Goal: Task Accomplishment & Management: Manage account settings

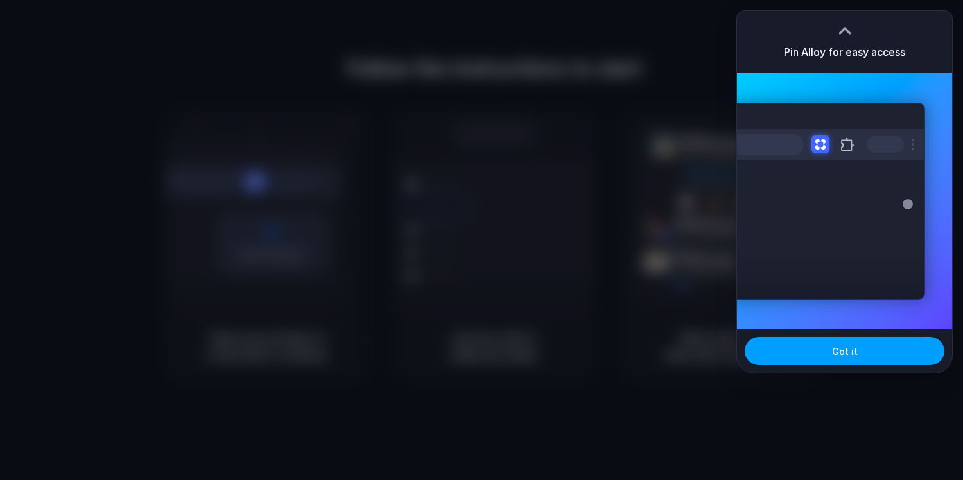
click at [809, 351] on button "Got it" at bounding box center [844, 351] width 200 height 28
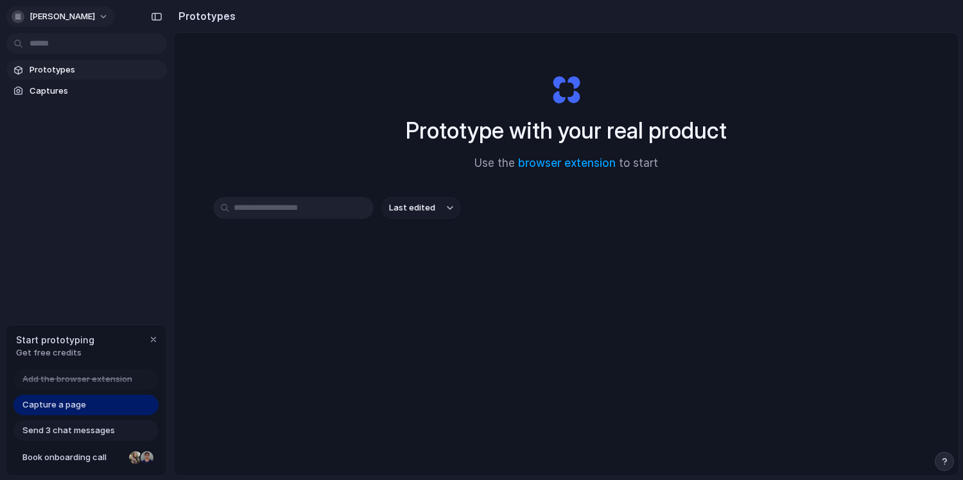
click at [81, 16] on span "ira-bolshakova" at bounding box center [62, 16] width 65 height 13
click at [79, 49] on li "Settings" at bounding box center [62, 45] width 107 height 21
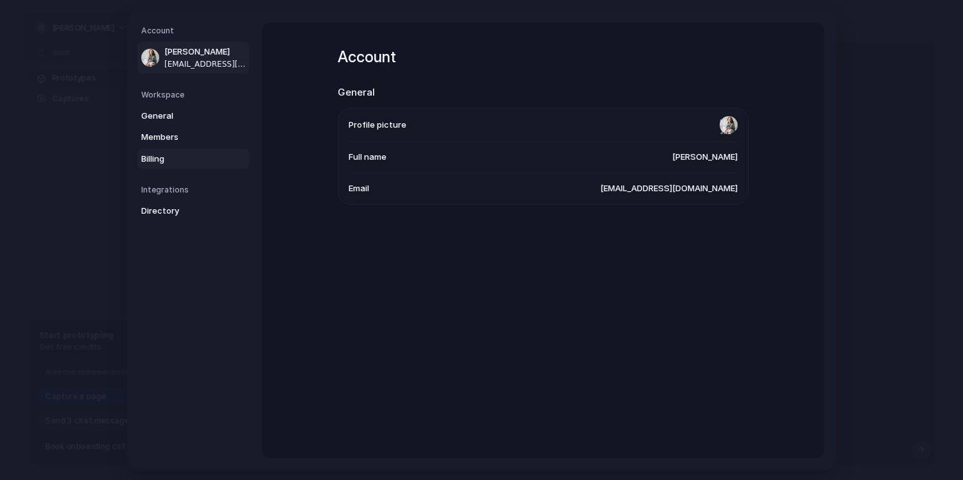
click at [162, 153] on span "Billing" at bounding box center [182, 158] width 82 height 13
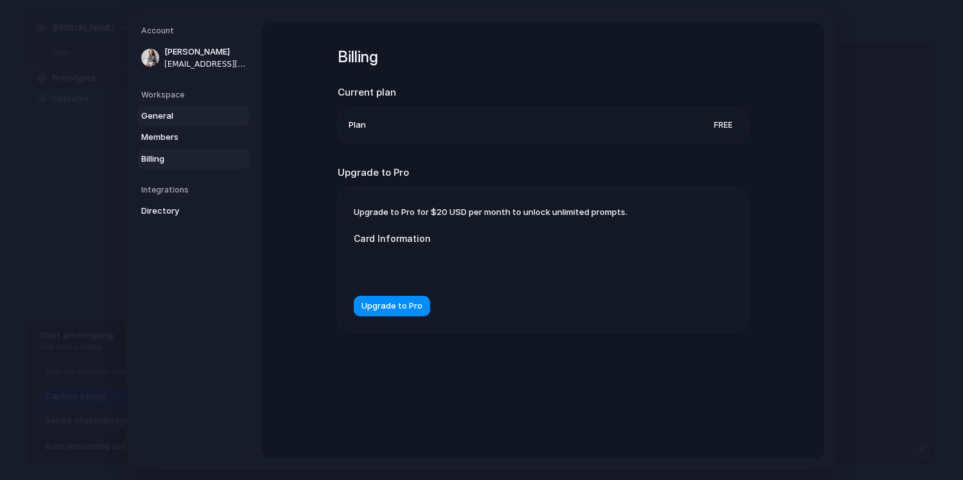
click at [167, 116] on span "General" at bounding box center [182, 115] width 82 height 13
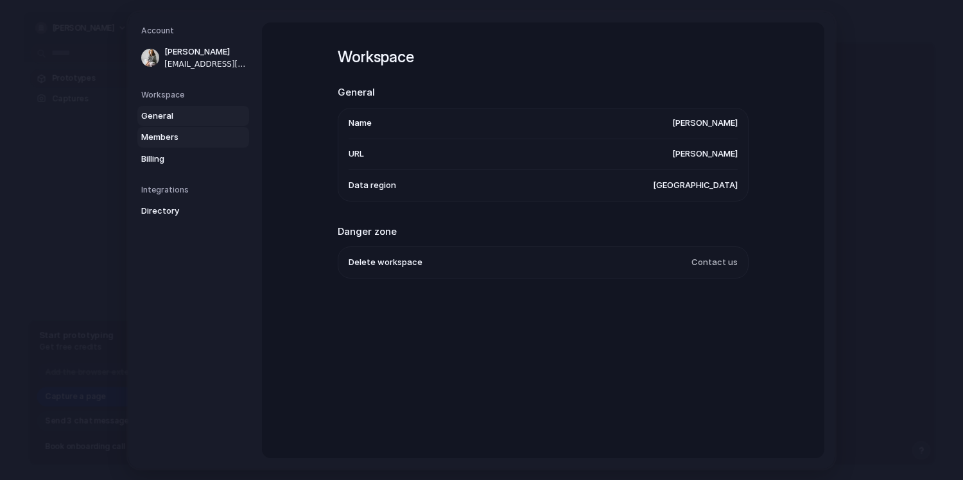
click at [173, 139] on span "Members" at bounding box center [182, 137] width 82 height 13
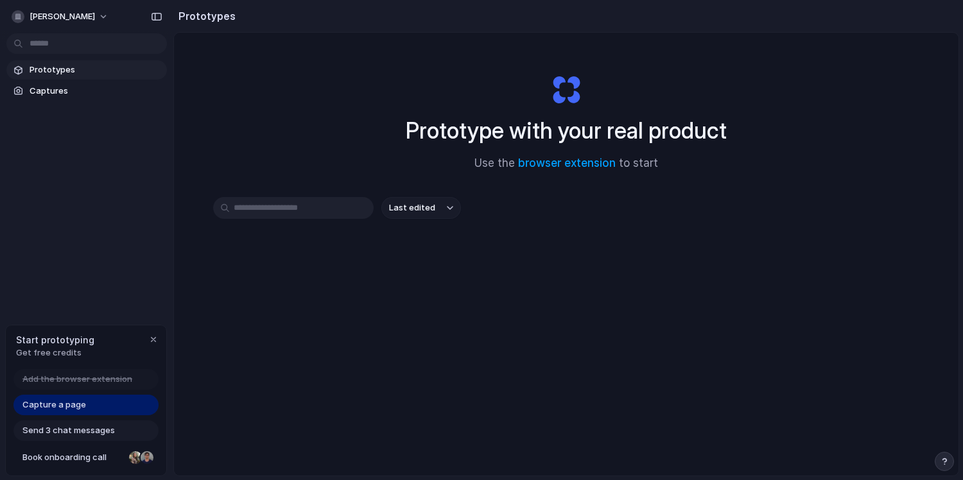
click at [62, 355] on span "Get free credits" at bounding box center [55, 353] width 78 height 13
click at [101, 13] on button "ira-bolshakova" at bounding box center [60, 16] width 108 height 21
click at [112, 203] on div "Settings Invite members Change theme Sign out" at bounding box center [481, 240] width 963 height 480
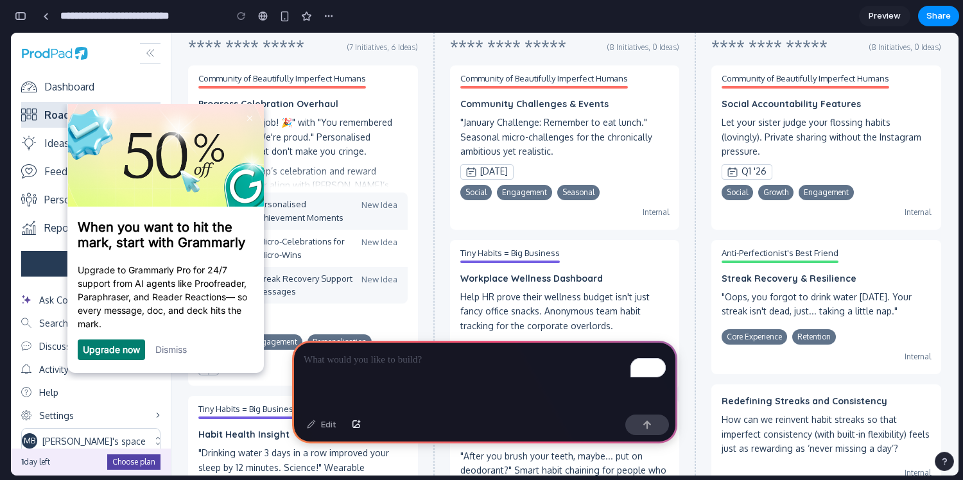
click at [173, 352] on link "Dismiss" at bounding box center [170, 348] width 31 height 11
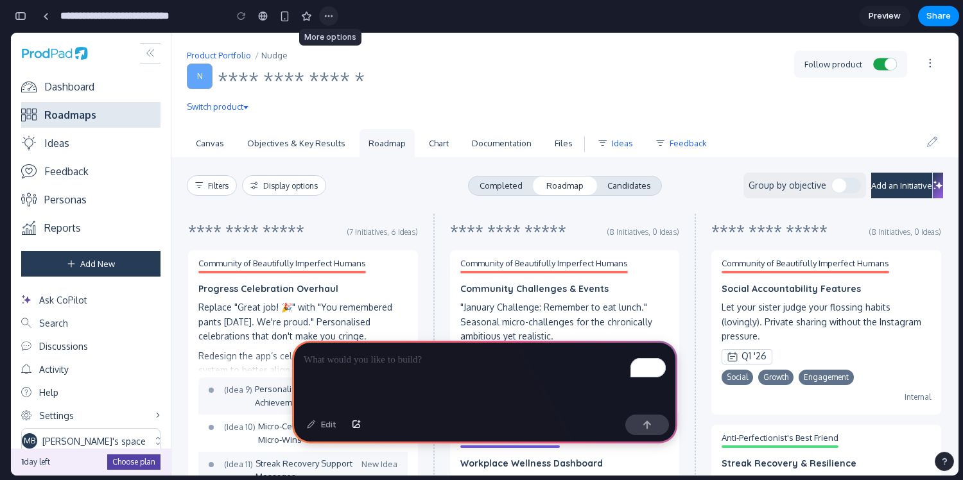
click at [329, 17] on div "button" at bounding box center [328, 16] width 10 height 10
click at [329, 17] on div "Duplicate Delete" at bounding box center [481, 240] width 963 height 480
click at [878, 14] on span "Preview" at bounding box center [884, 16] width 32 height 13
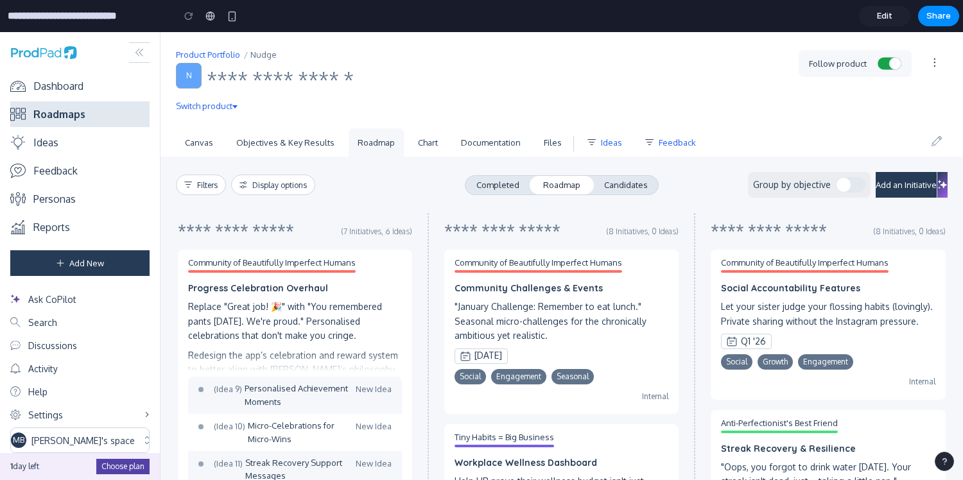
click at [488, 186] on link "Completed" at bounding box center [497, 185] width 64 height 18
click at [629, 186] on link "Candidates" at bounding box center [626, 185] width 64 height 18
click at [880, 13] on span "Edit" at bounding box center [884, 16] width 15 height 13
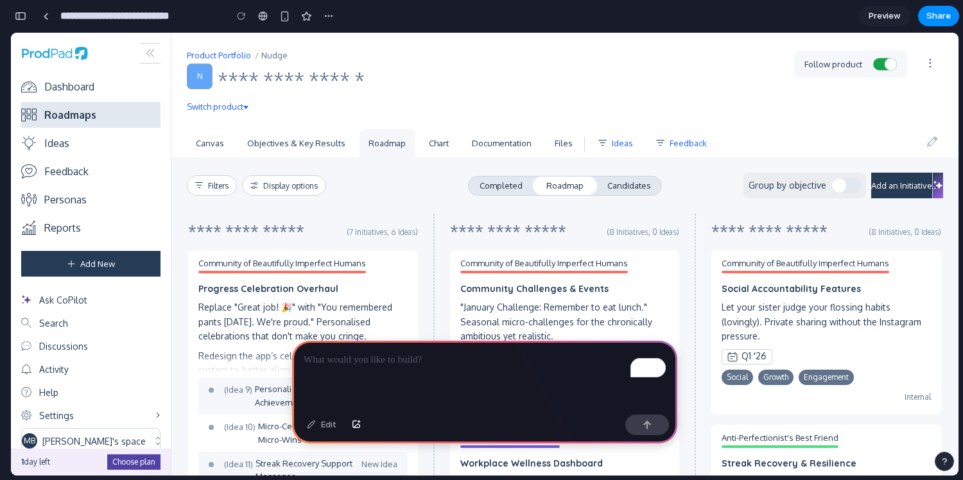
click at [19, 13] on div "button" at bounding box center [21, 16] width 12 height 9
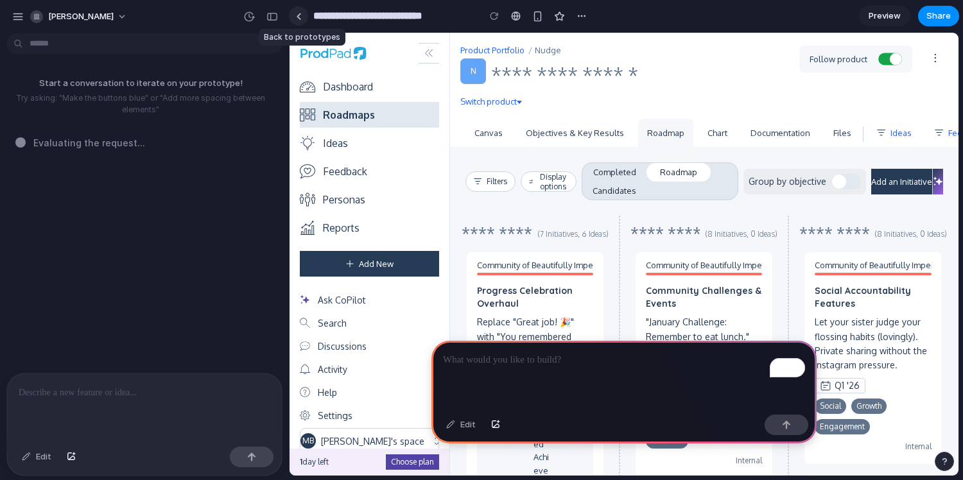
click at [299, 15] on div at bounding box center [299, 16] width 6 height 7
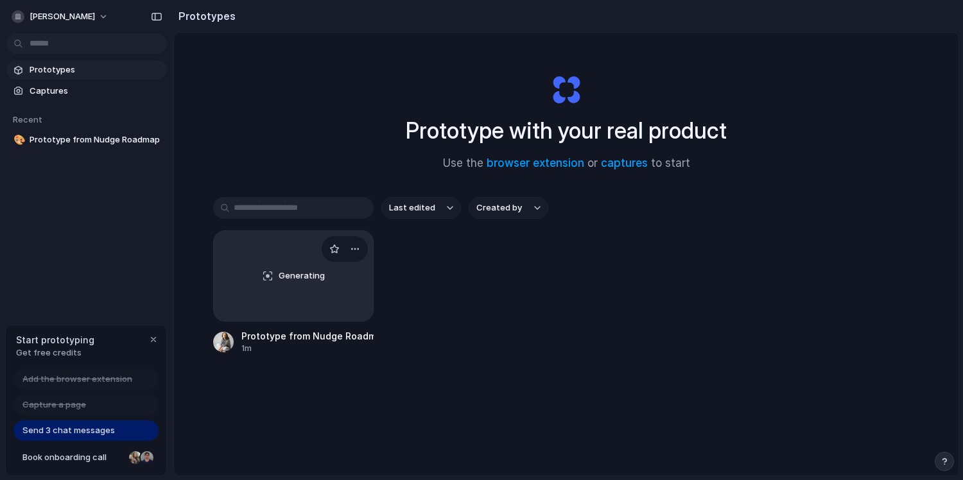
click at [293, 275] on span "Generating" at bounding box center [301, 276] width 46 height 13
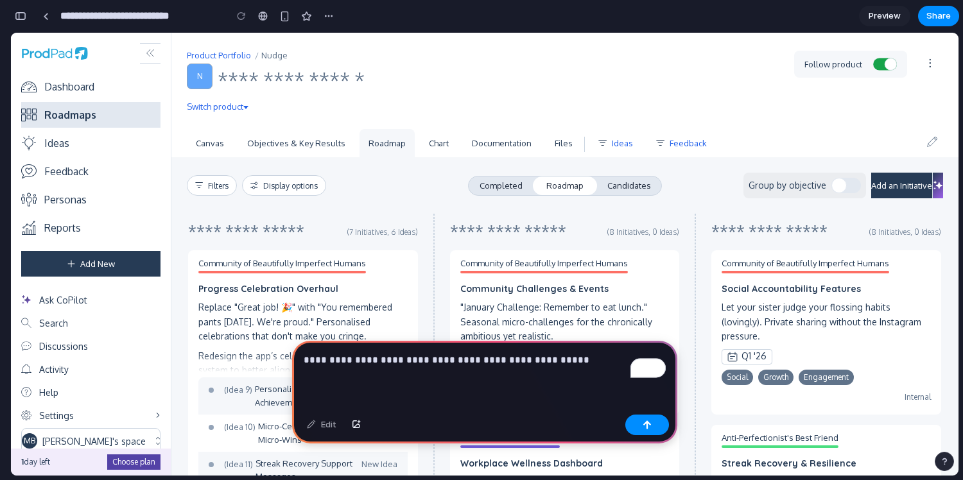
click at [512, 358] on p "**********" at bounding box center [485, 359] width 362 height 15
click at [598, 363] on p "**********" at bounding box center [485, 359] width 362 height 15
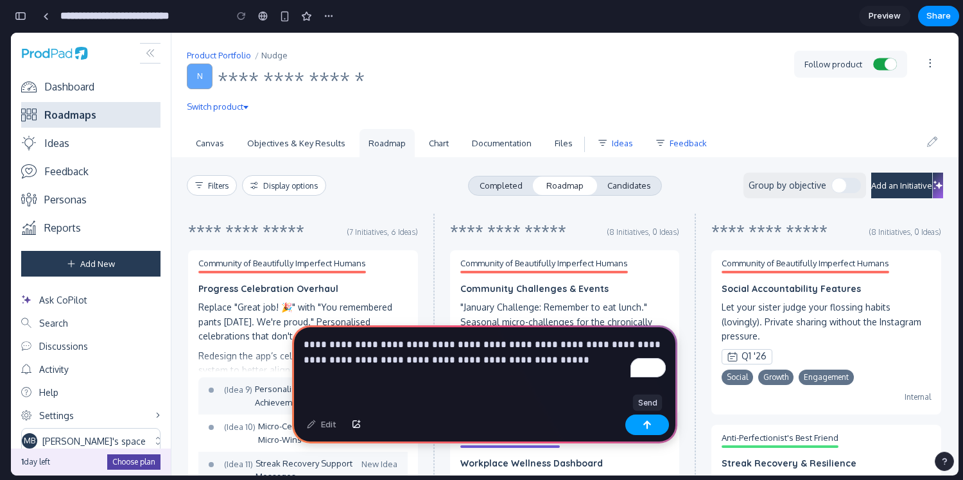
click at [638, 423] on button "button" at bounding box center [647, 425] width 44 height 21
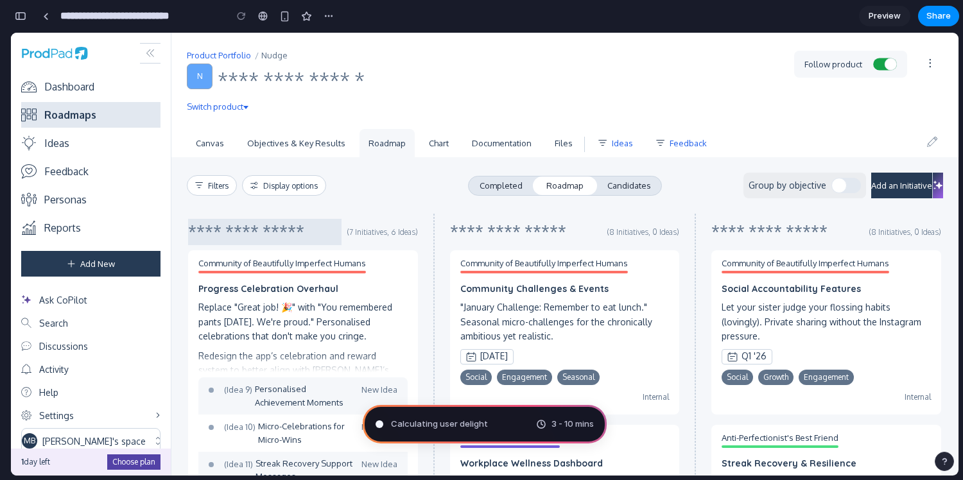
click at [284, 230] on textarea at bounding box center [264, 231] width 153 height 24
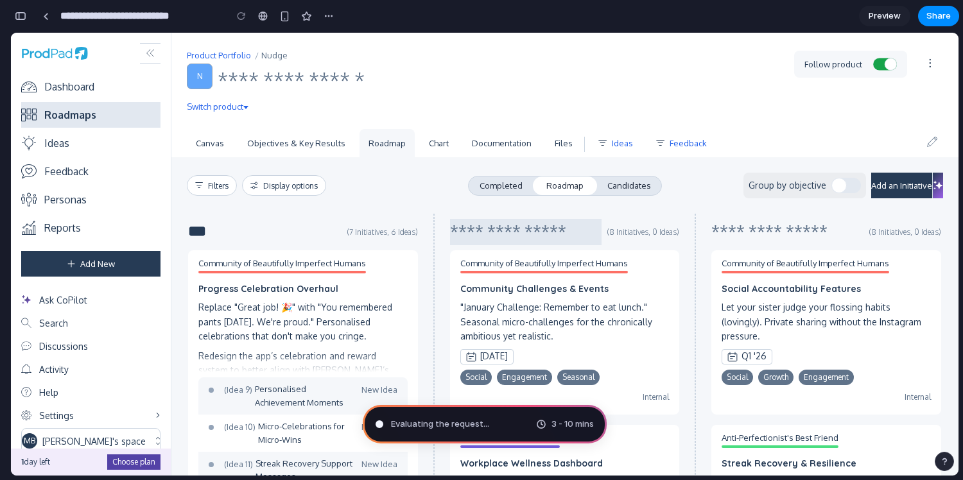
type textarea "***"
click at [531, 234] on textarea at bounding box center [525, 231] width 151 height 24
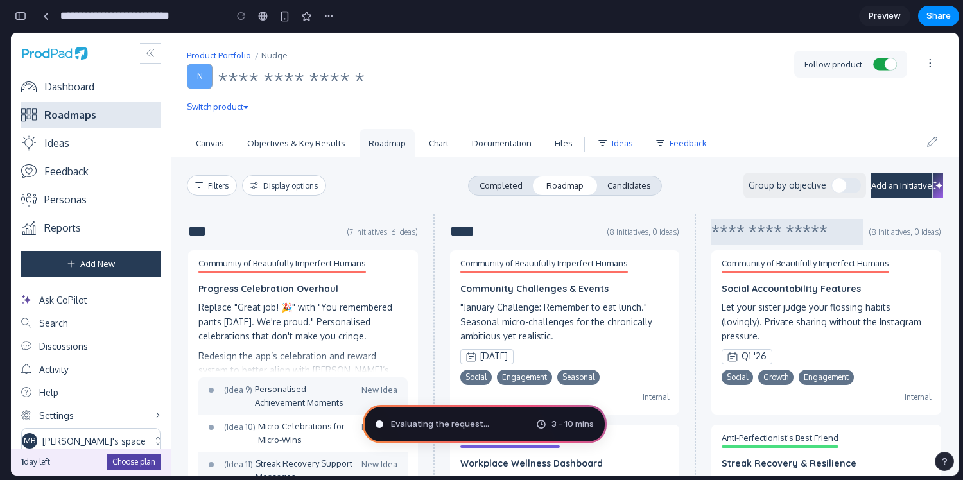
type textarea "****"
click at [725, 230] on textarea at bounding box center [787, 231] width 152 height 24
type textarea "*****"
click at [506, 190] on link "Completed" at bounding box center [500, 185] width 64 height 18
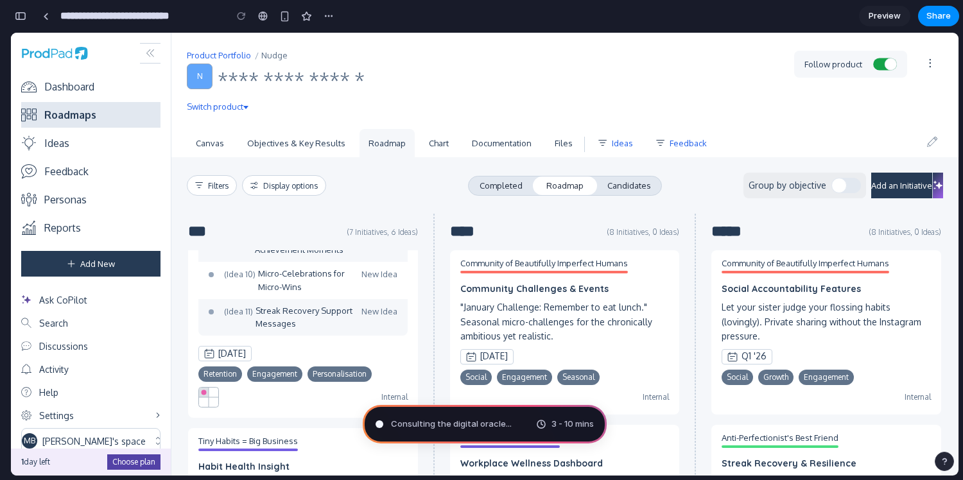
scroll to position [153, 0]
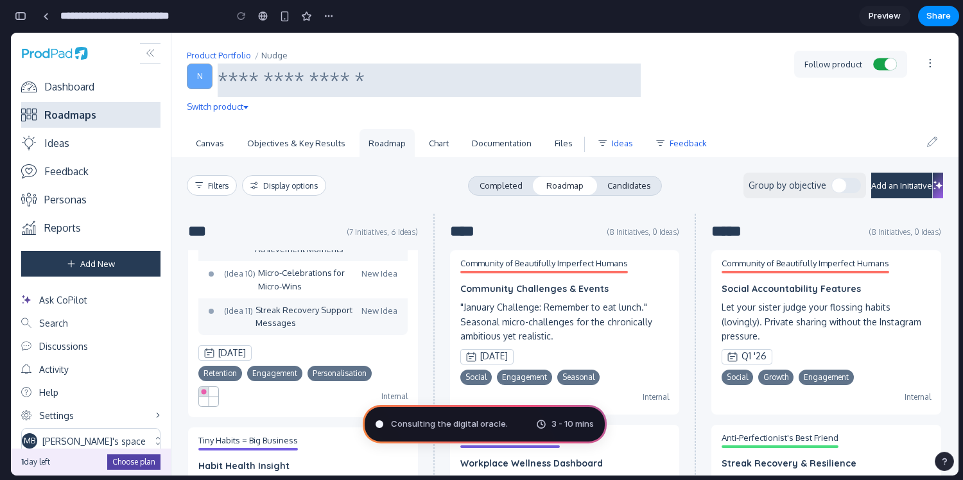
click at [323, 85] on textarea at bounding box center [429, 79] width 423 height 31
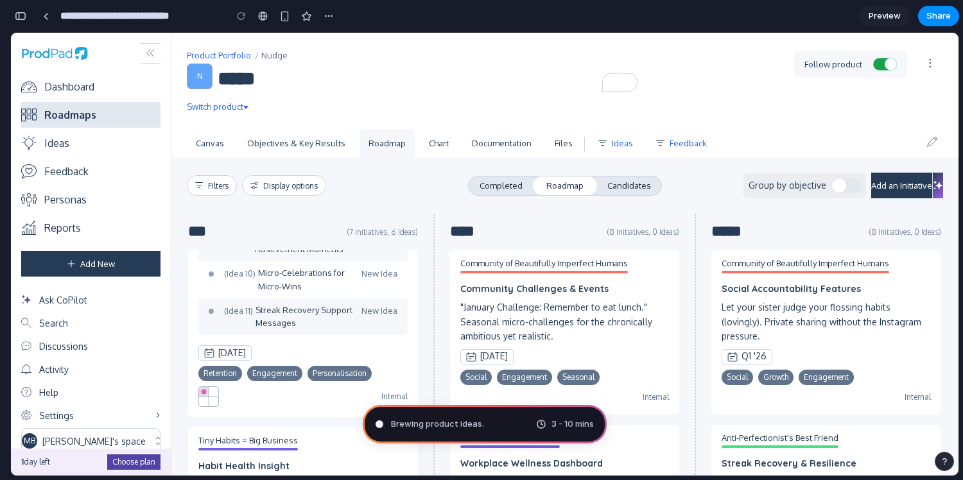
type textarea "*****"
click at [355, 188] on div "Filters Display options" at bounding box center [325, 185] width 276 height 21
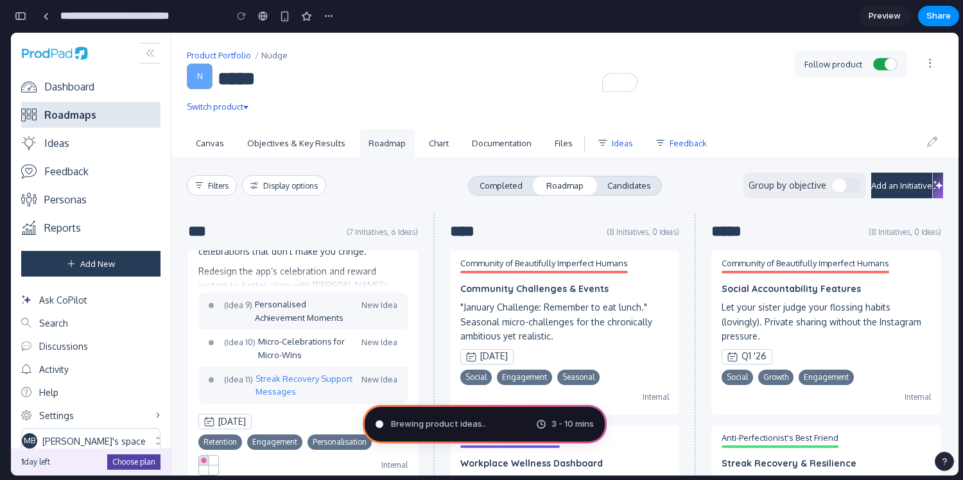
scroll to position [0, 0]
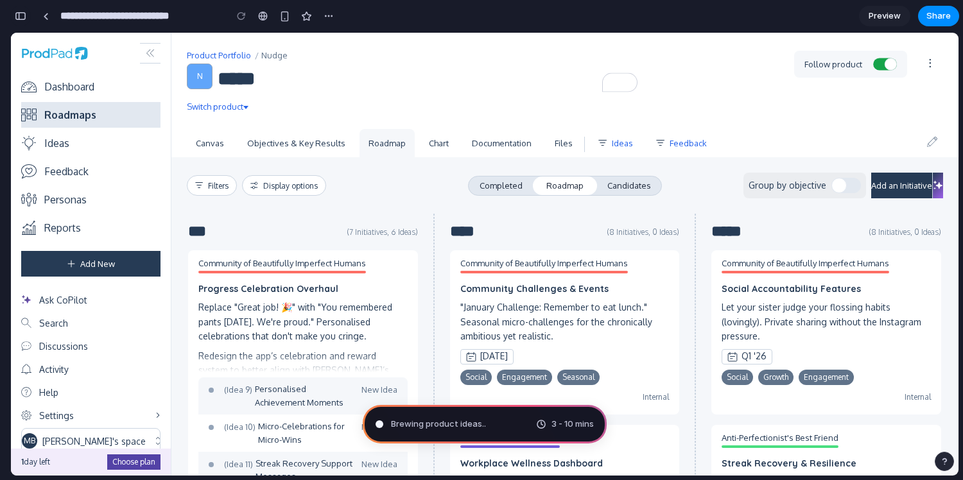
click at [18, 17] on div "button" at bounding box center [21, 16] width 12 height 9
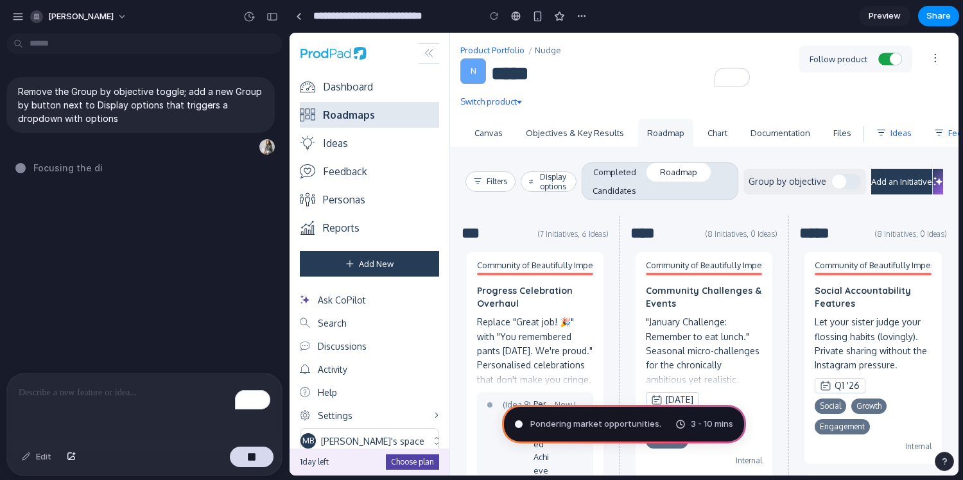
type input "**********"
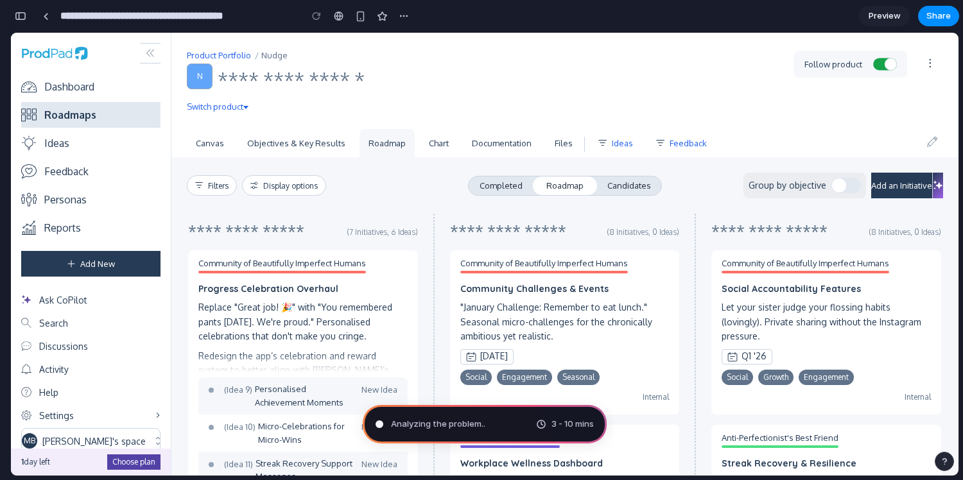
click at [22, 12] on div "button" at bounding box center [21, 16] width 12 height 9
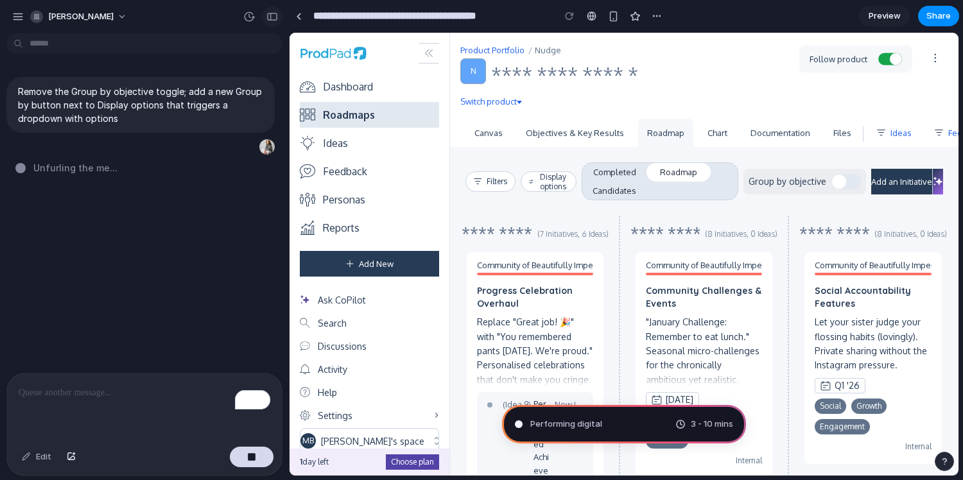
click at [274, 13] on div "button" at bounding box center [272, 16] width 12 height 9
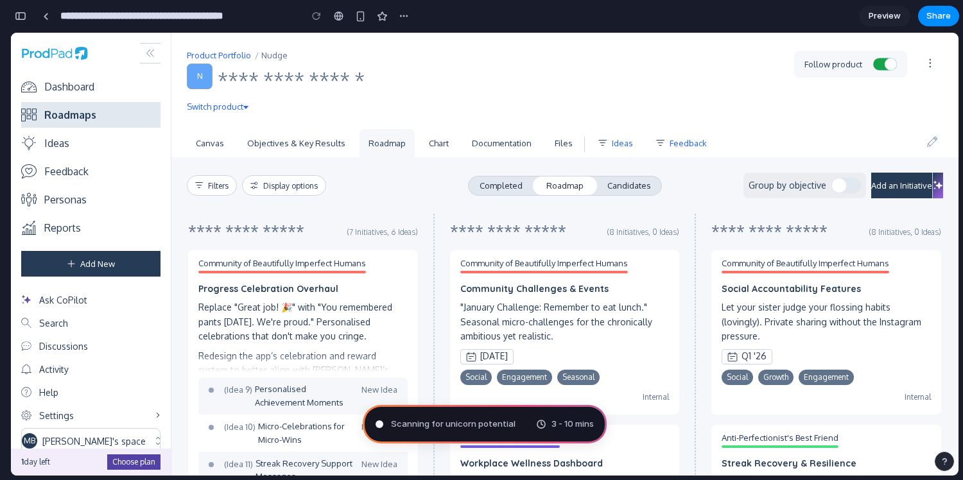
click at [20, 16] on div "button" at bounding box center [21, 16] width 12 height 9
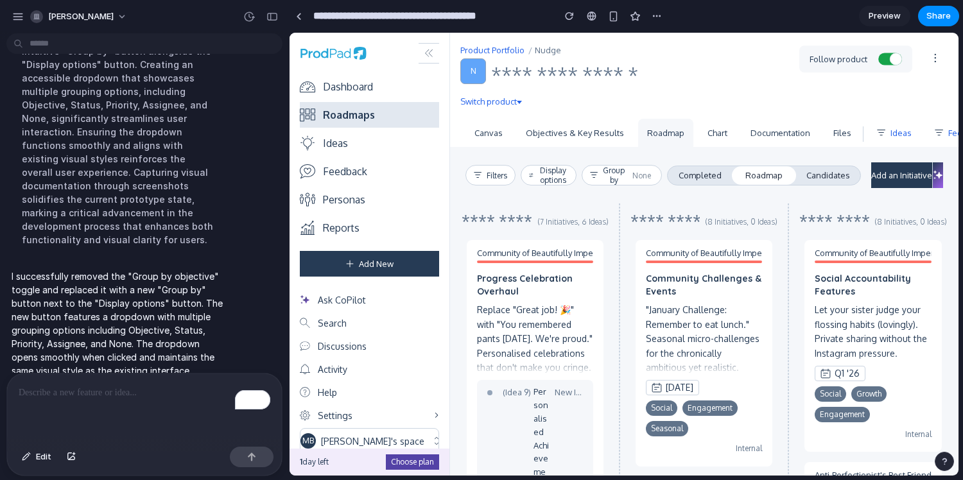
scroll to position [201, 0]
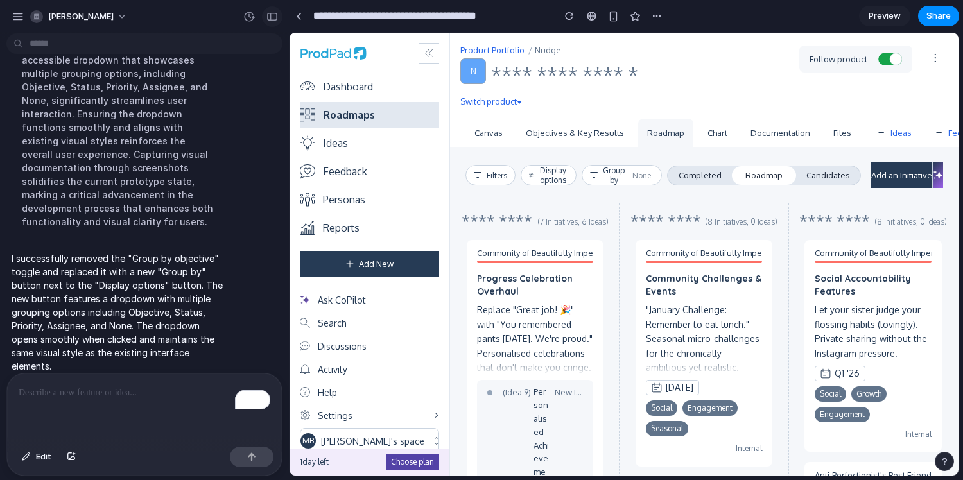
click at [273, 17] on div "button" at bounding box center [272, 16] width 12 height 9
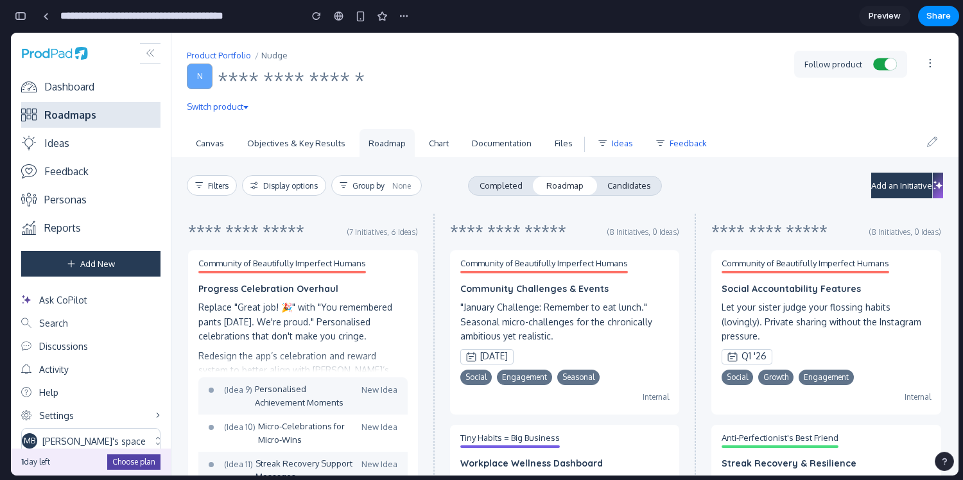
scroll to position [242, 0]
click at [393, 187] on span "None" at bounding box center [401, 186] width 19 height 10
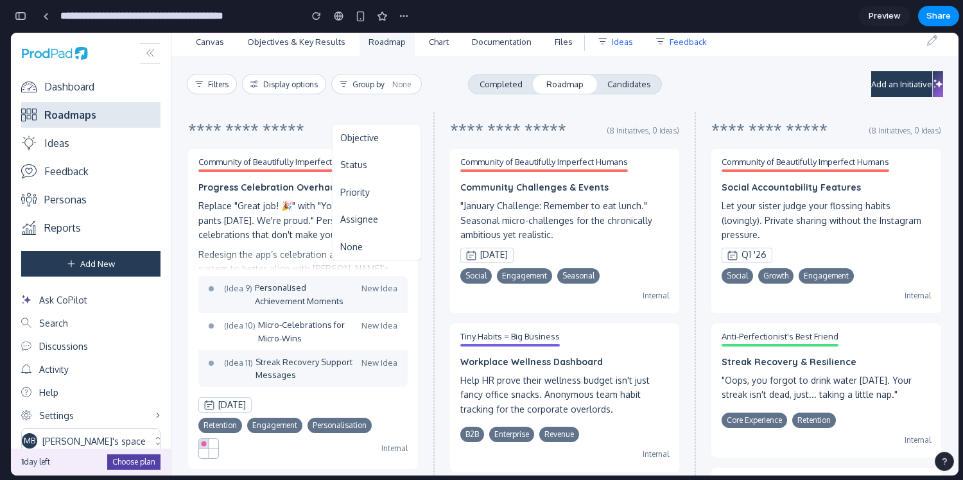
scroll to position [0, 0]
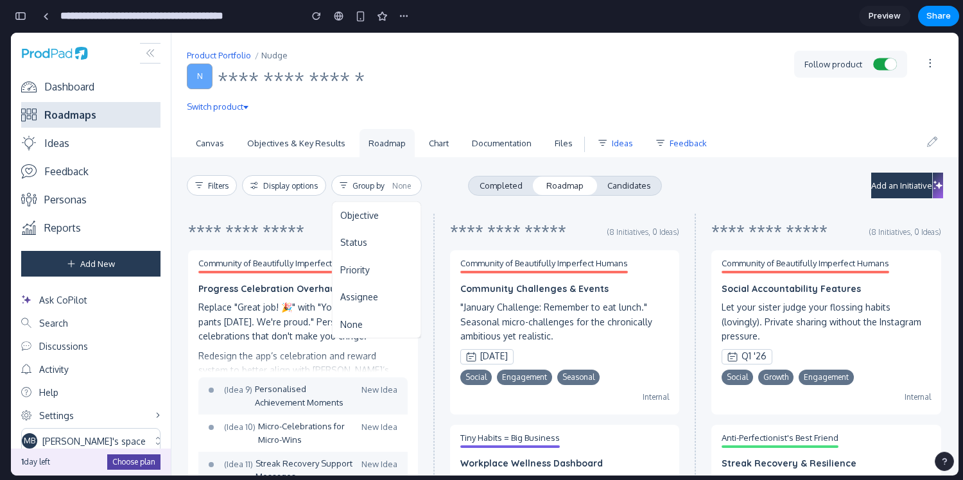
click at [384, 191] on div "Objective Status Priority Assignee None" at bounding box center [484, 254] width 947 height 443
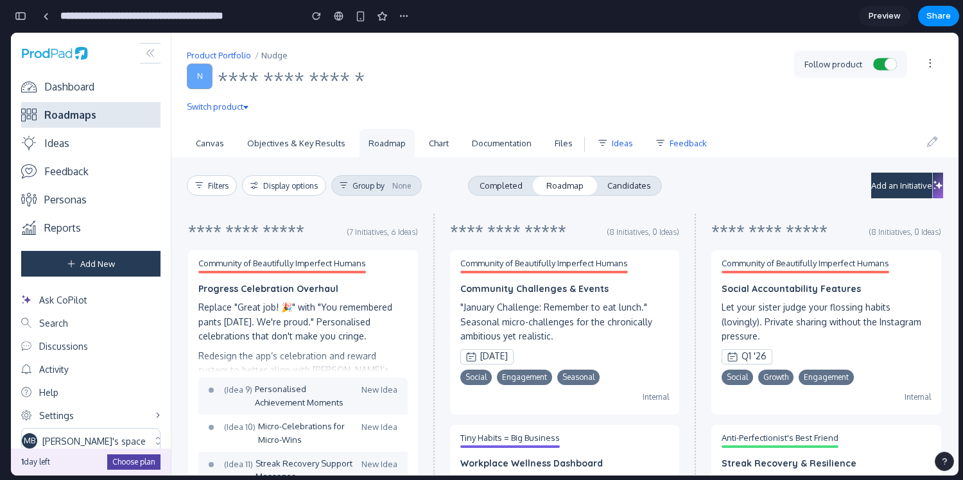
click at [377, 185] on button "Group by None" at bounding box center [376, 185] width 90 height 21
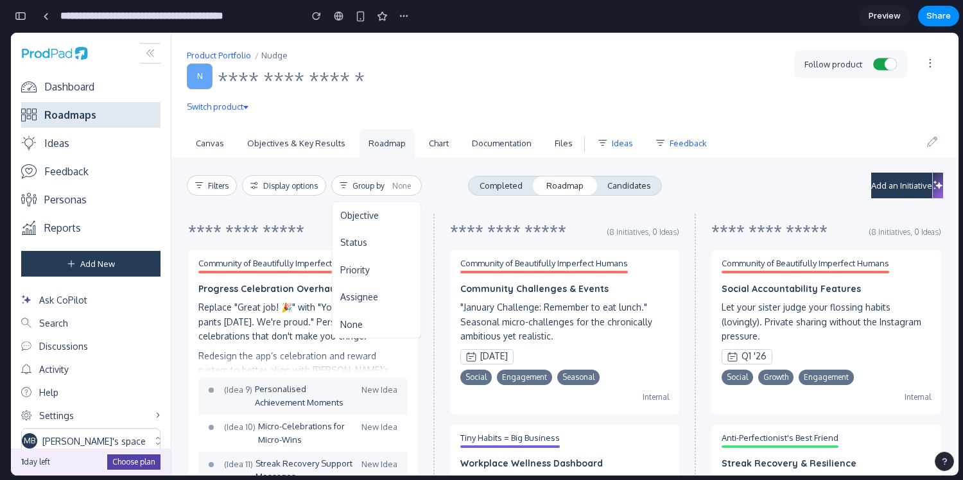
click at [376, 219] on span "Objective" at bounding box center [359, 216] width 39 height 14
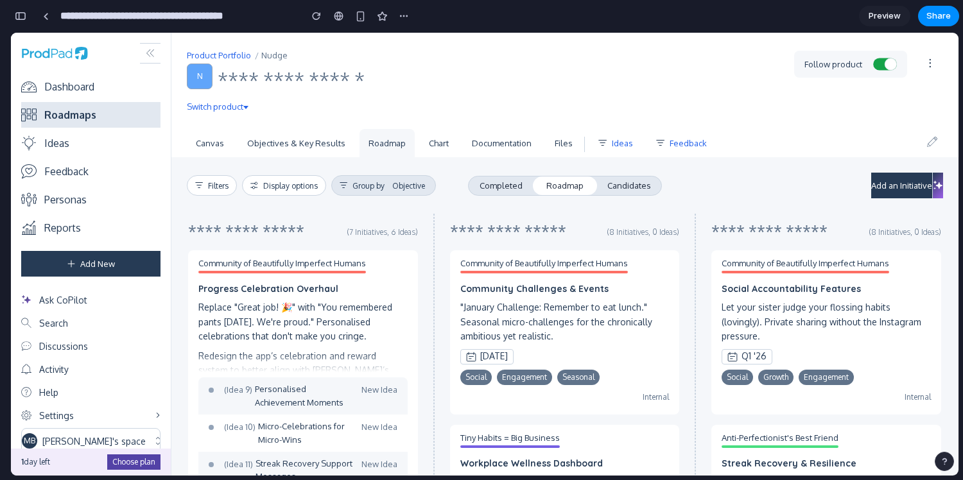
click at [381, 187] on button "Group by Objective" at bounding box center [383, 185] width 105 height 21
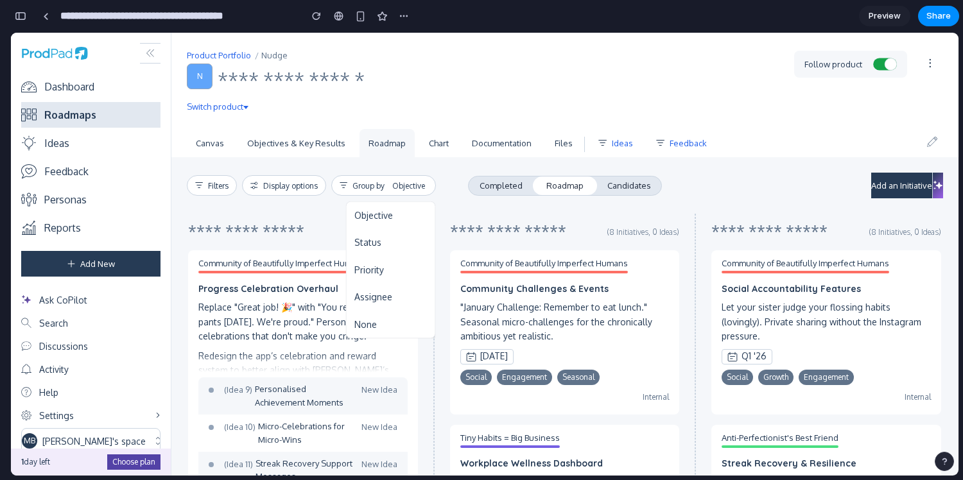
click at [376, 242] on span "Status" at bounding box center [367, 242] width 27 height 14
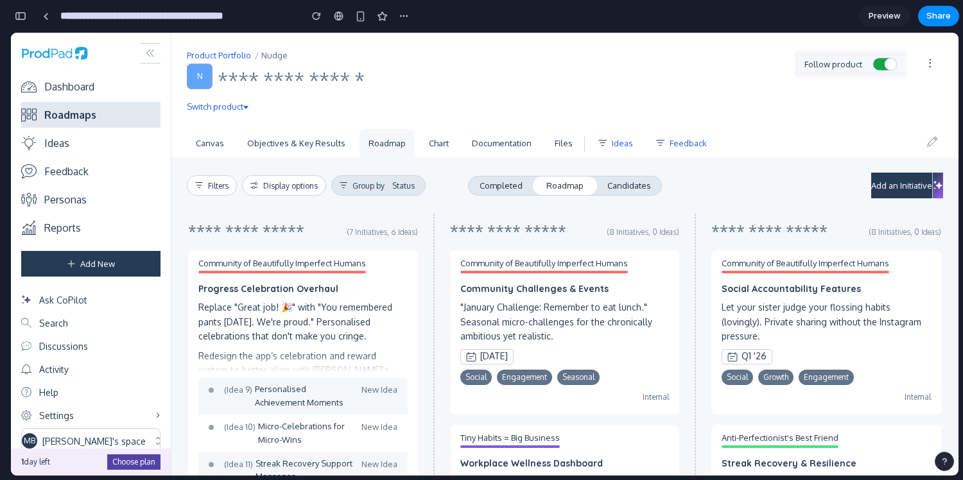
click at [386, 184] on button "Group by Status" at bounding box center [378, 185] width 94 height 21
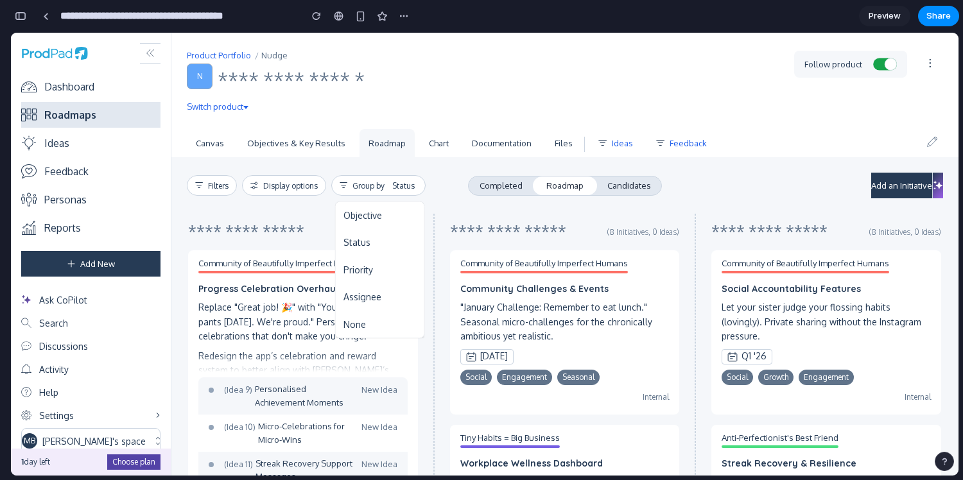
click at [373, 271] on li "Priority" at bounding box center [379, 269] width 83 height 21
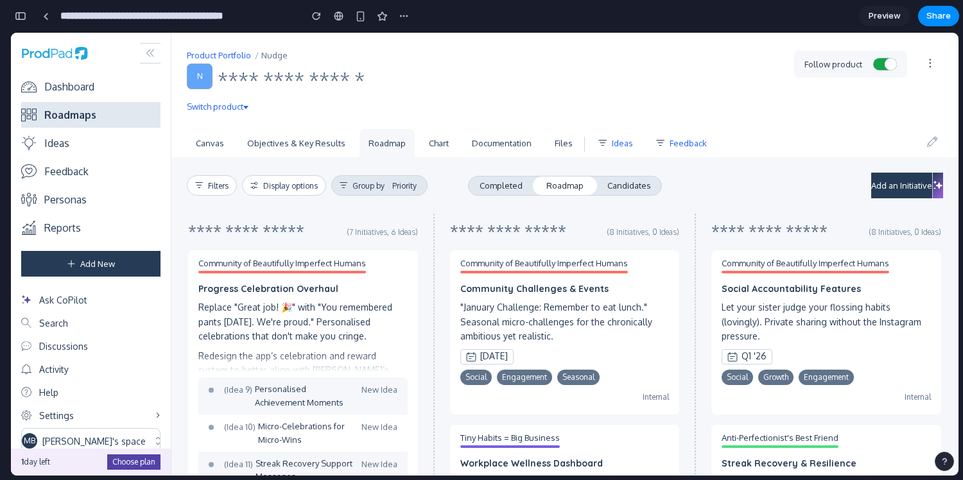
click at [373, 188] on button "Group by Priority" at bounding box center [379, 185] width 96 height 21
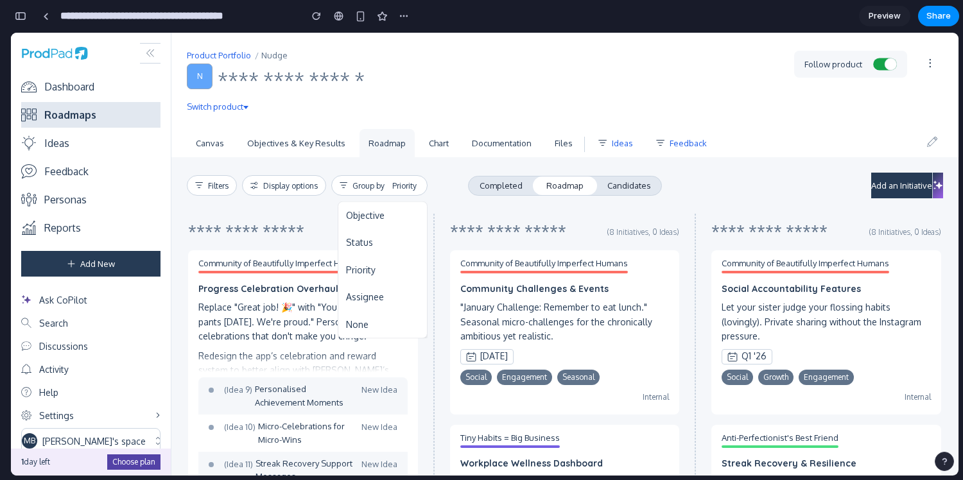
click at [361, 316] on li "None" at bounding box center [382, 324] width 83 height 21
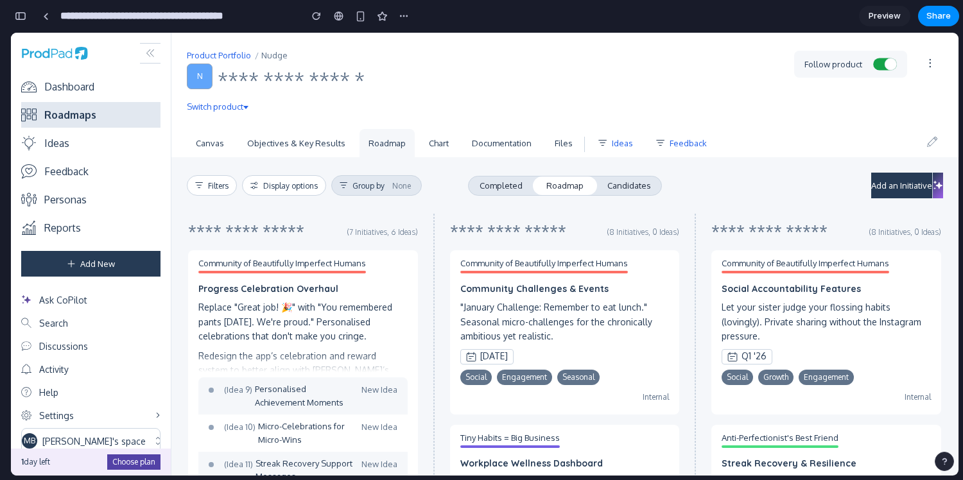
click at [374, 193] on button "Group by None" at bounding box center [376, 185] width 90 height 21
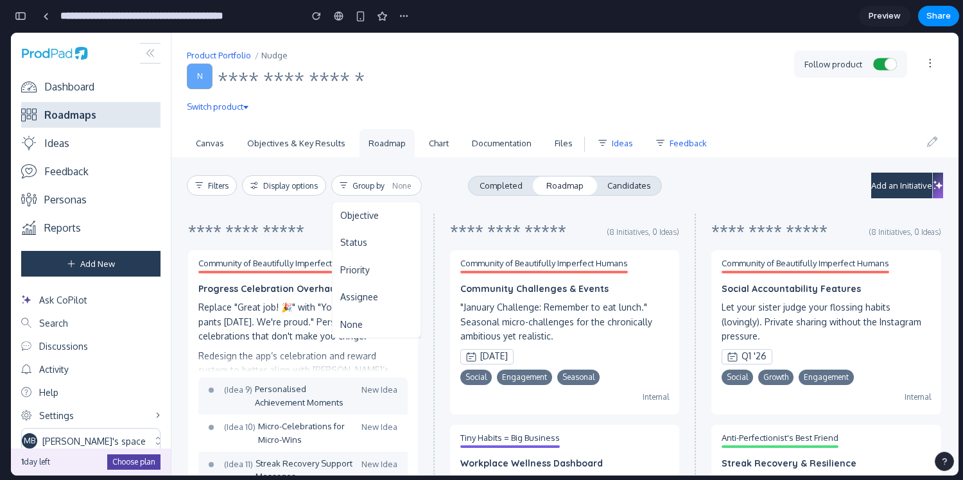
click at [374, 303] on span "Assignee" at bounding box center [359, 297] width 38 height 14
click at [497, 189] on link "Completed" at bounding box center [500, 185] width 64 height 18
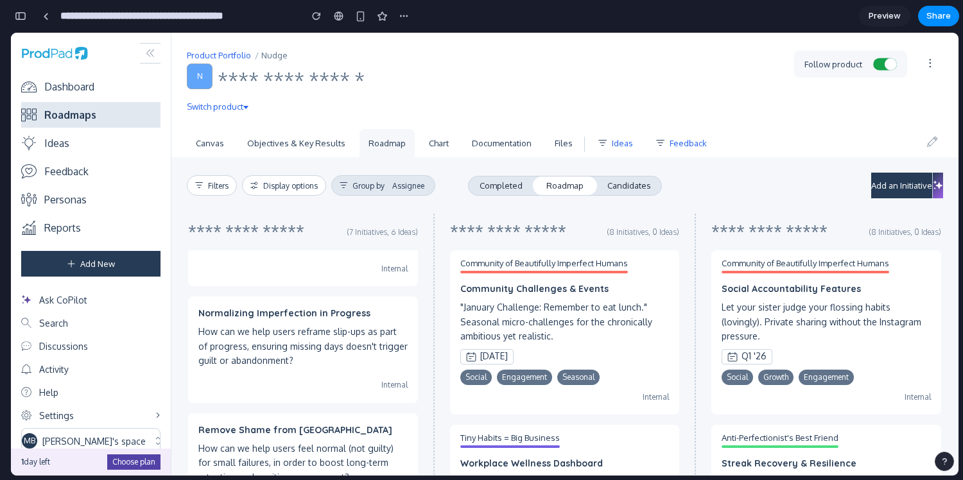
click at [400, 184] on span "Assignee" at bounding box center [408, 186] width 32 height 10
click at [400, 184] on div "Objective Status Priority Assignee None" at bounding box center [484, 254] width 947 height 443
